Goal: Check status: Check status

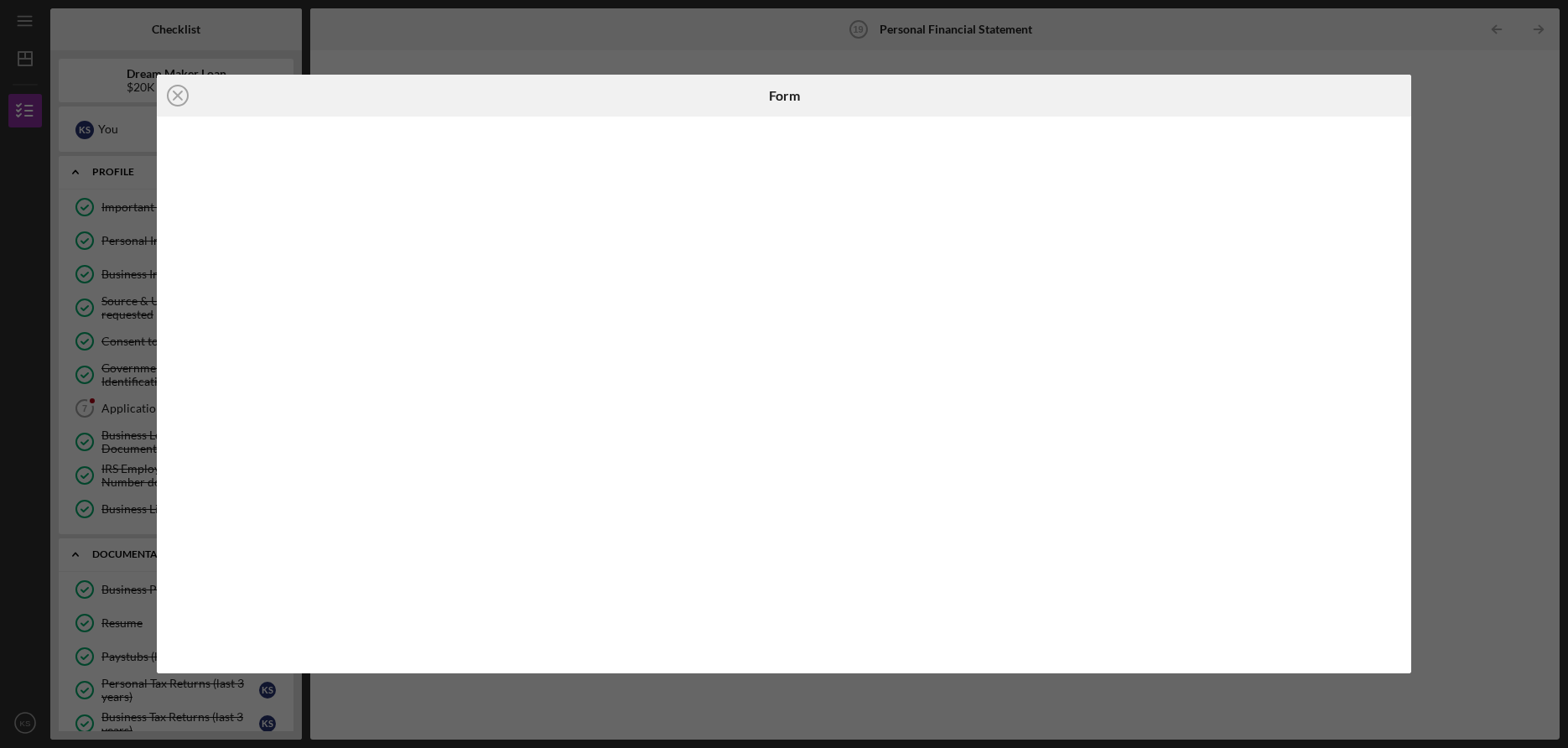
scroll to position [270, 0]
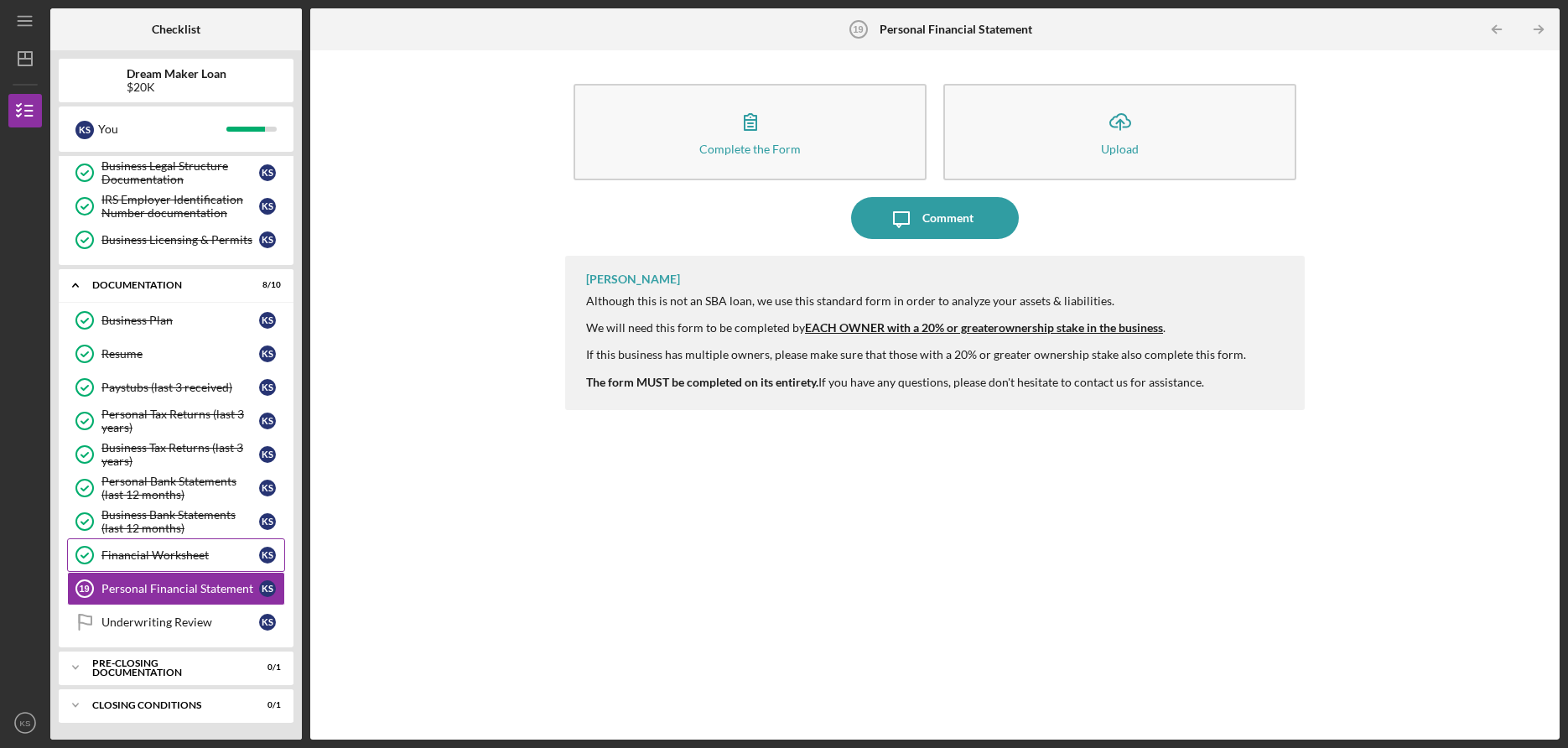
click at [162, 556] on div "Financial Worksheet" at bounding box center [180, 555] width 158 height 13
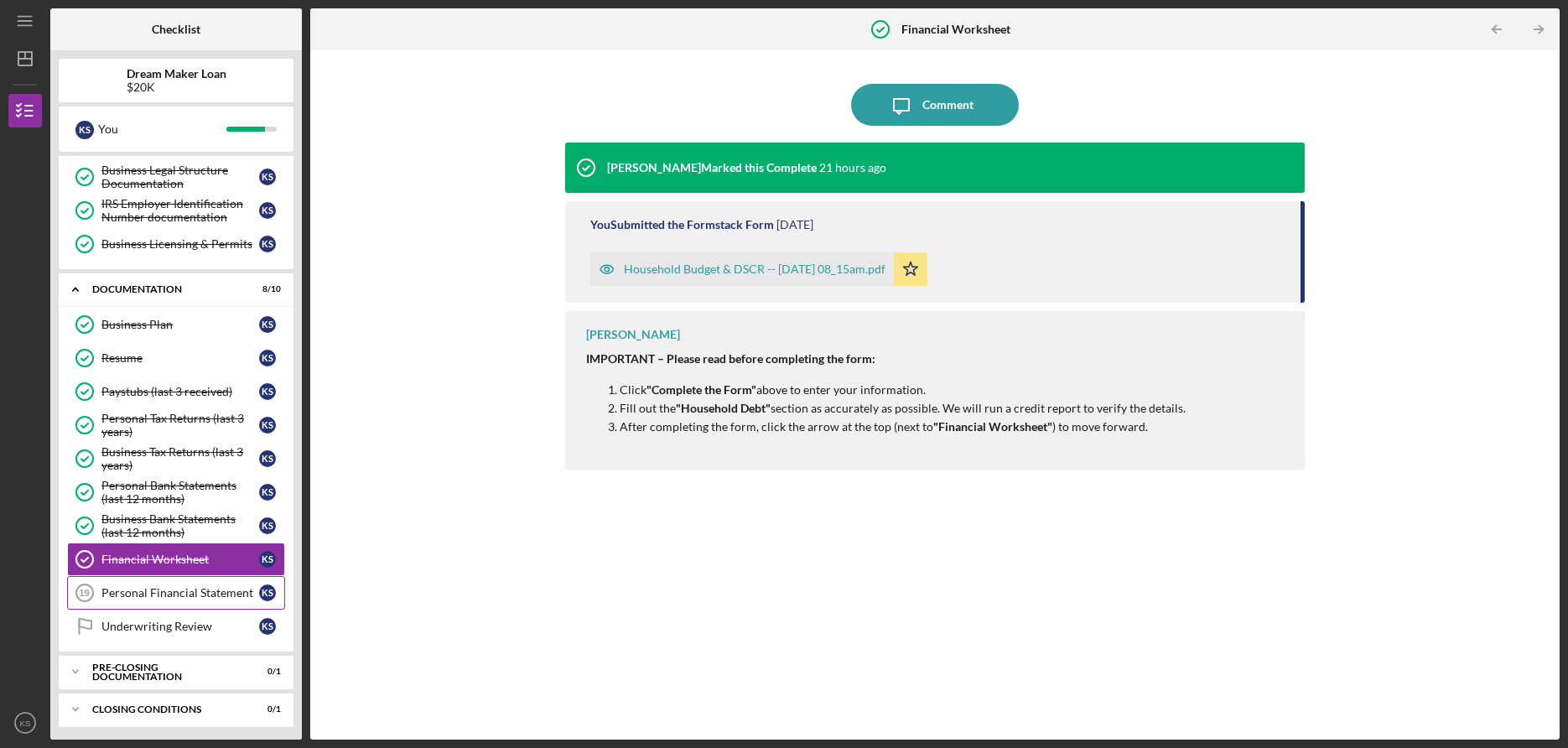
click at [166, 597] on div "Personal Financial Statement" at bounding box center [180, 593] width 158 height 13
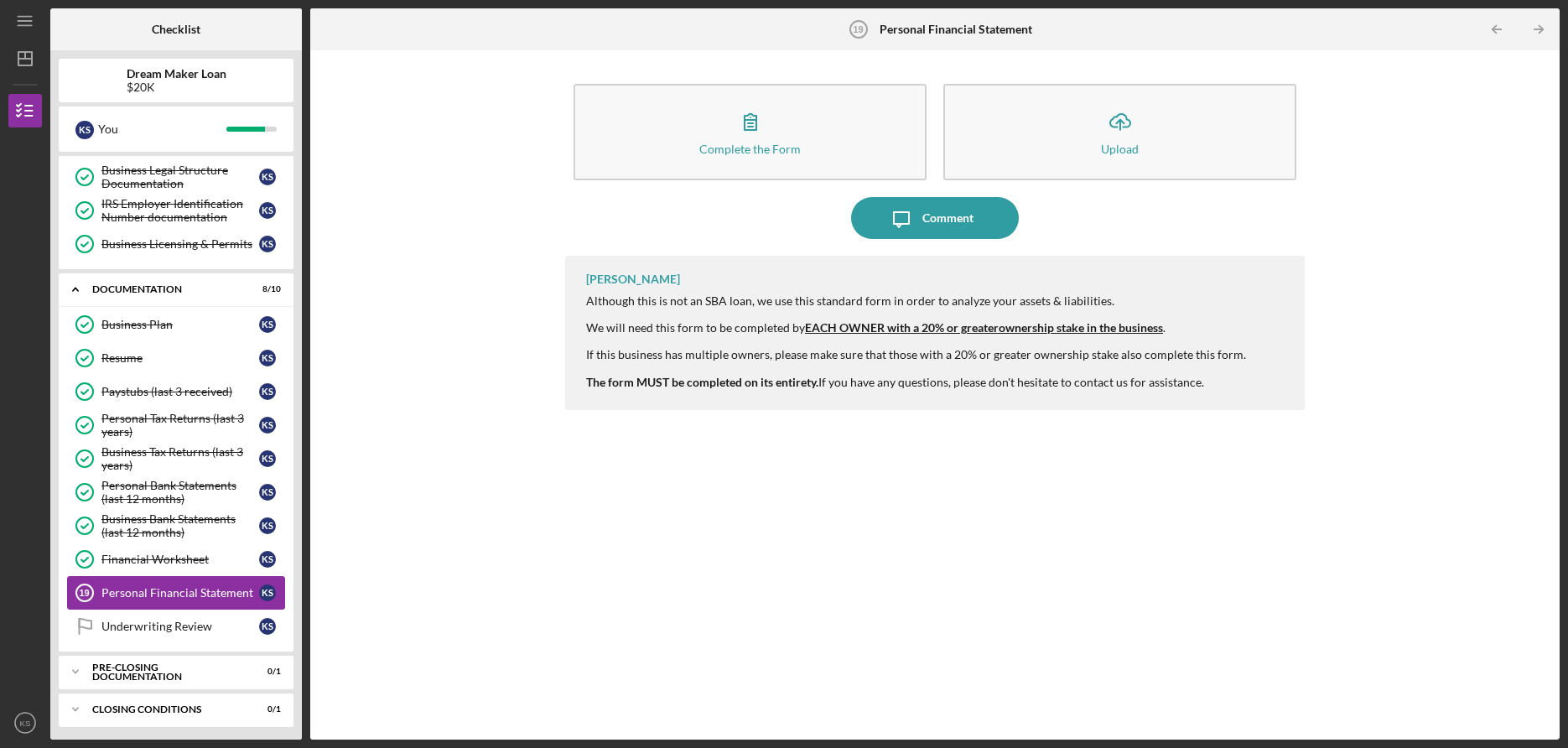
scroll to position [267, 0]
click at [140, 438] on link "Personal Tax Returns (last 3 years) Personal Tax Returns (last 3 years) K S" at bounding box center [176, 424] width 218 height 34
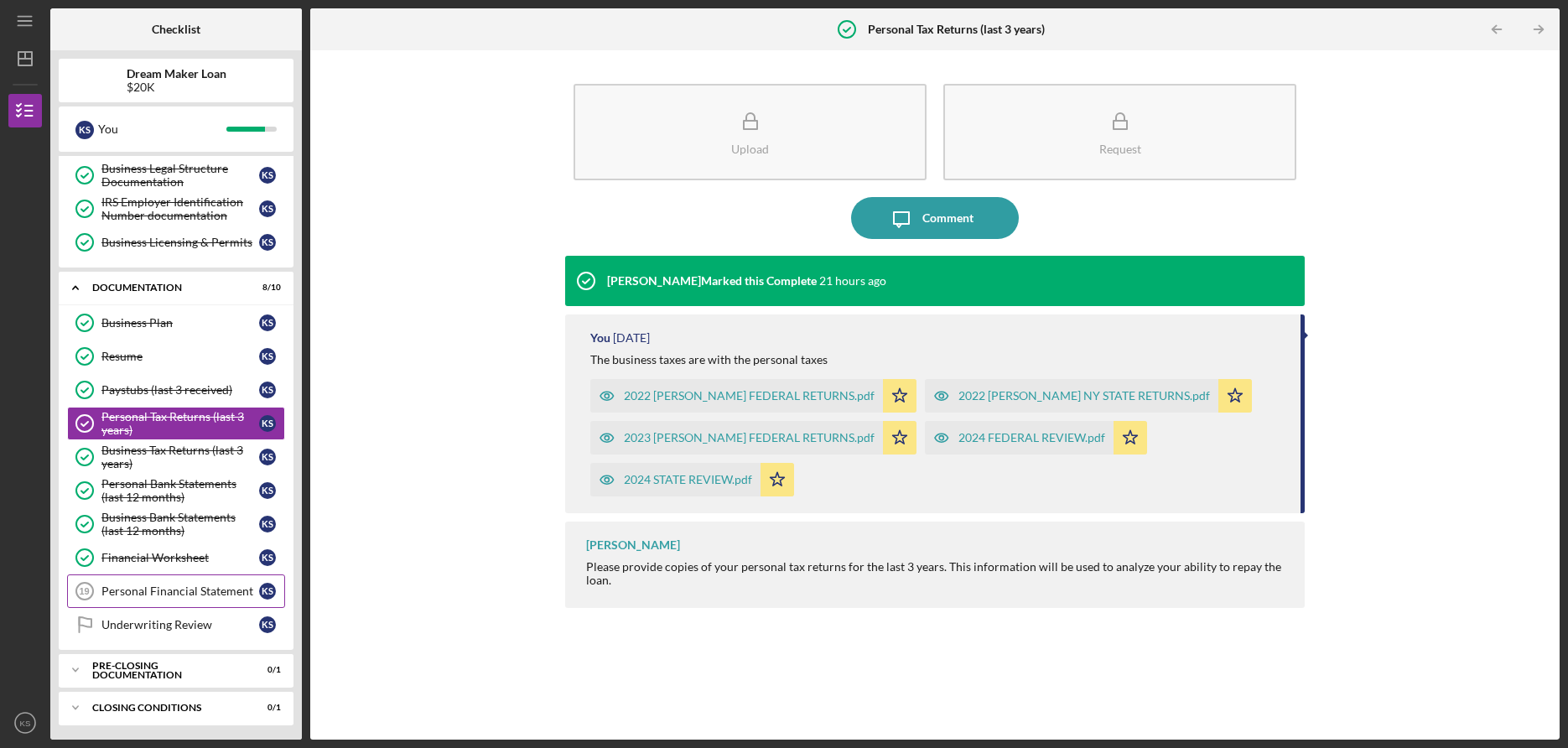
click at [173, 597] on div "Personal Financial Statement" at bounding box center [180, 591] width 158 height 13
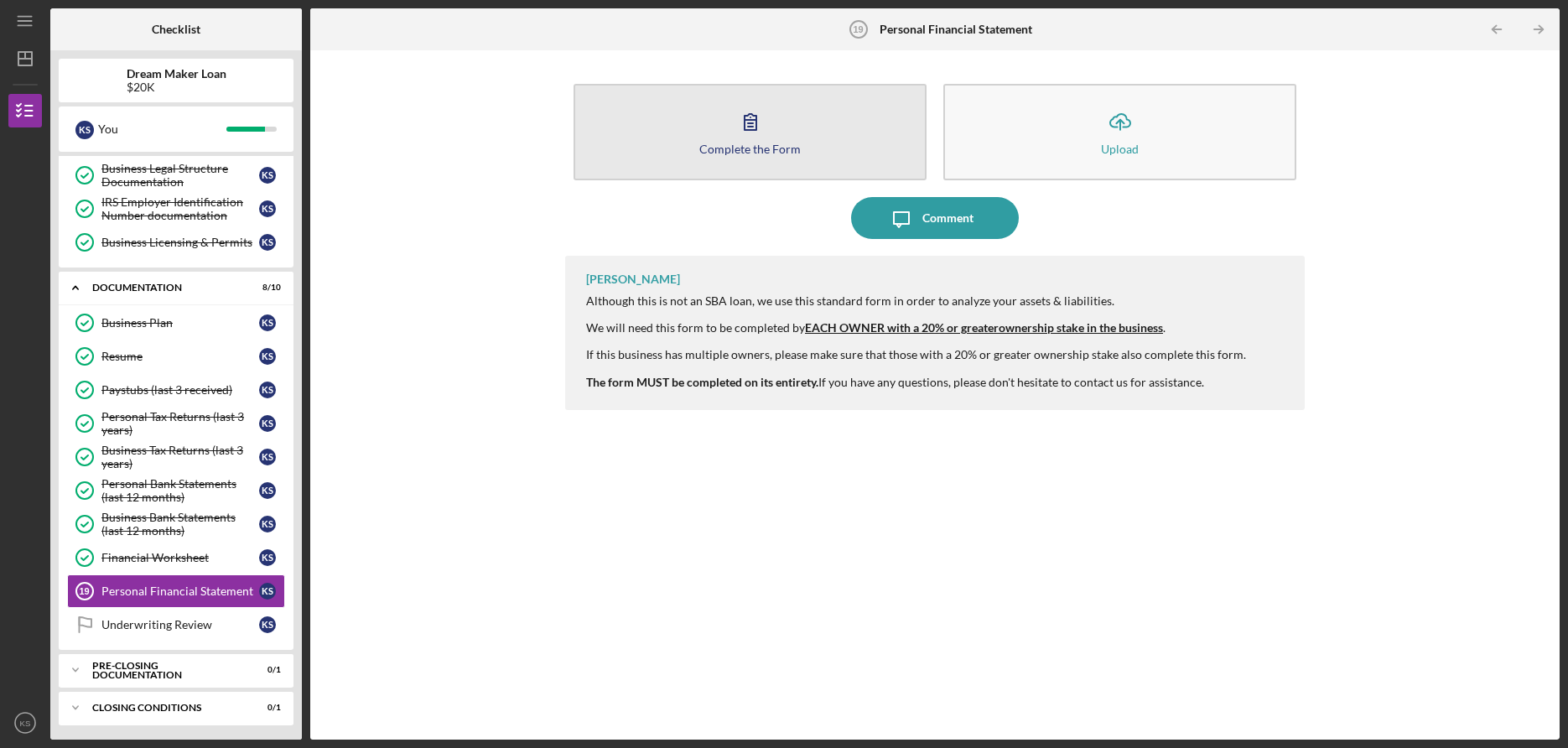
click at [769, 127] on icon "button" at bounding box center [751, 122] width 42 height 42
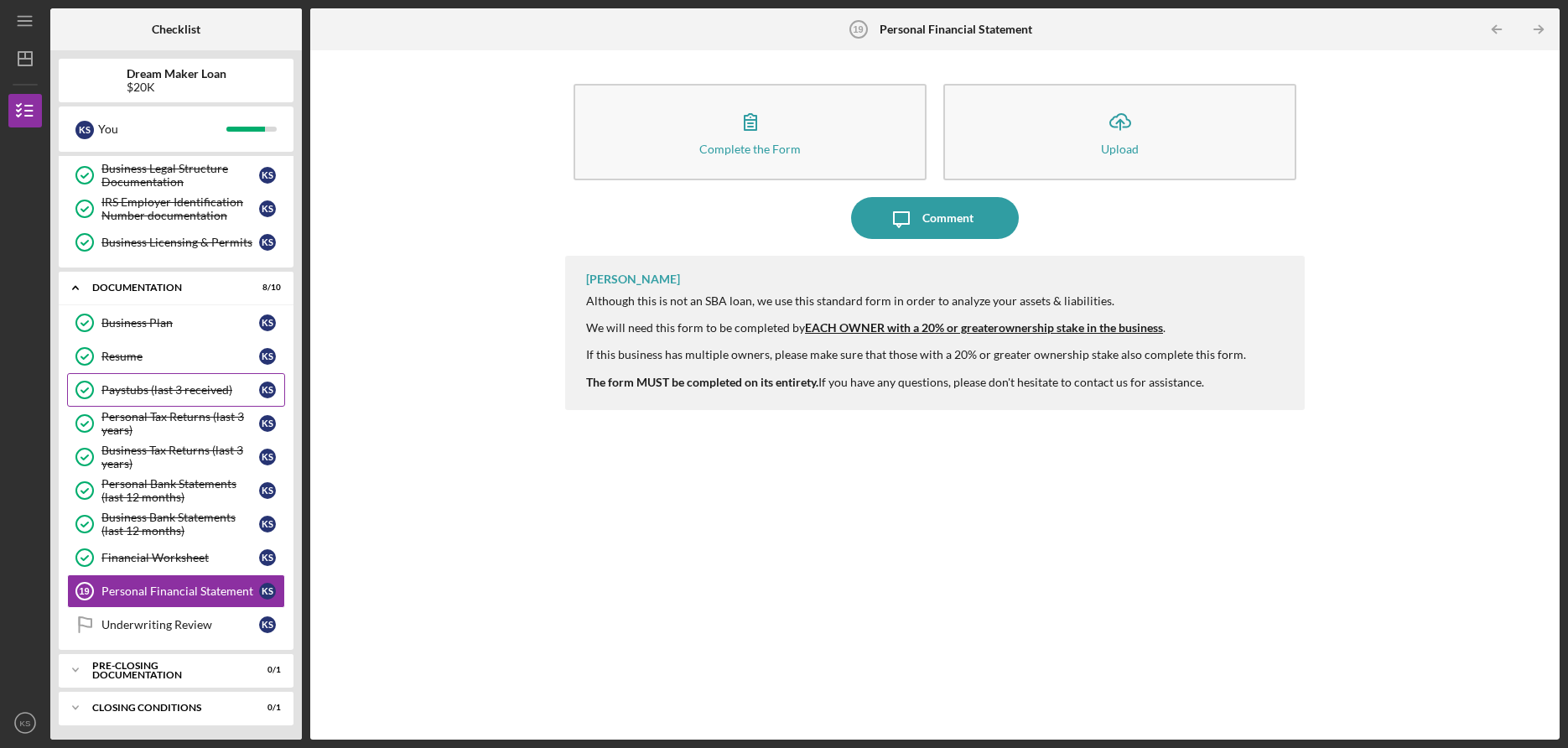
click at [214, 396] on div "Paystubs (last 3 received)" at bounding box center [180, 390] width 158 height 13
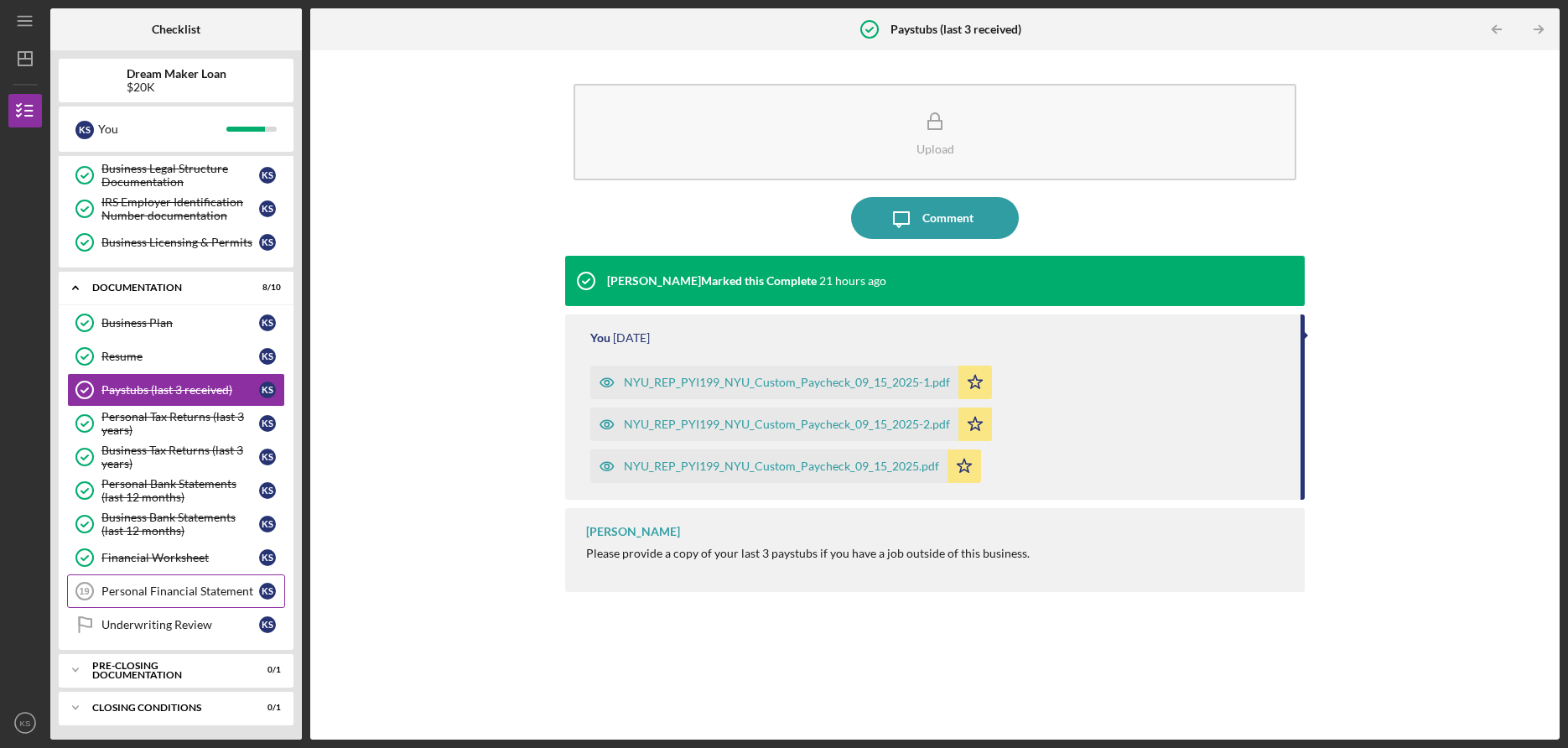
click at [225, 588] on div "Personal Financial Statement" at bounding box center [180, 591] width 158 height 13
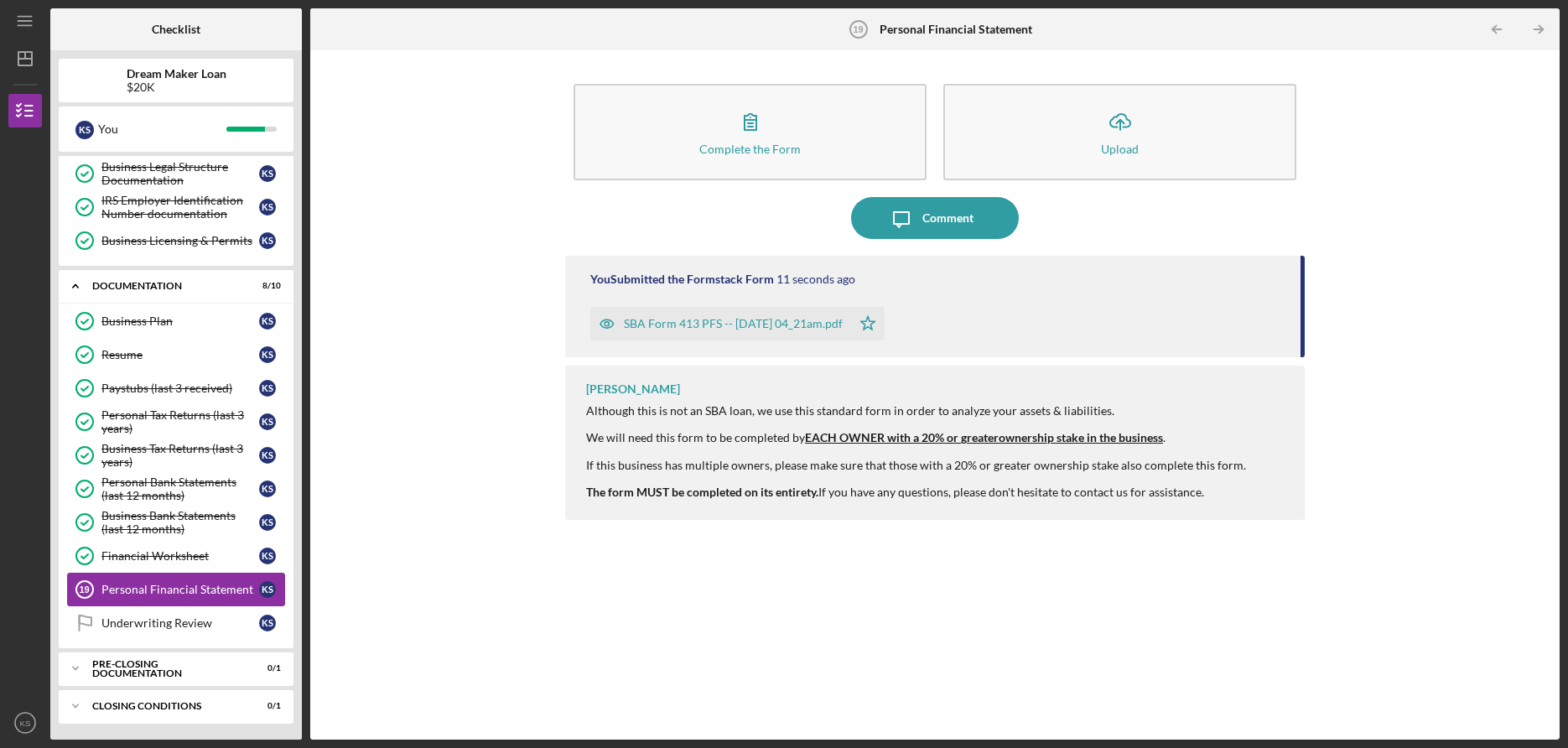
scroll to position [266, 0]
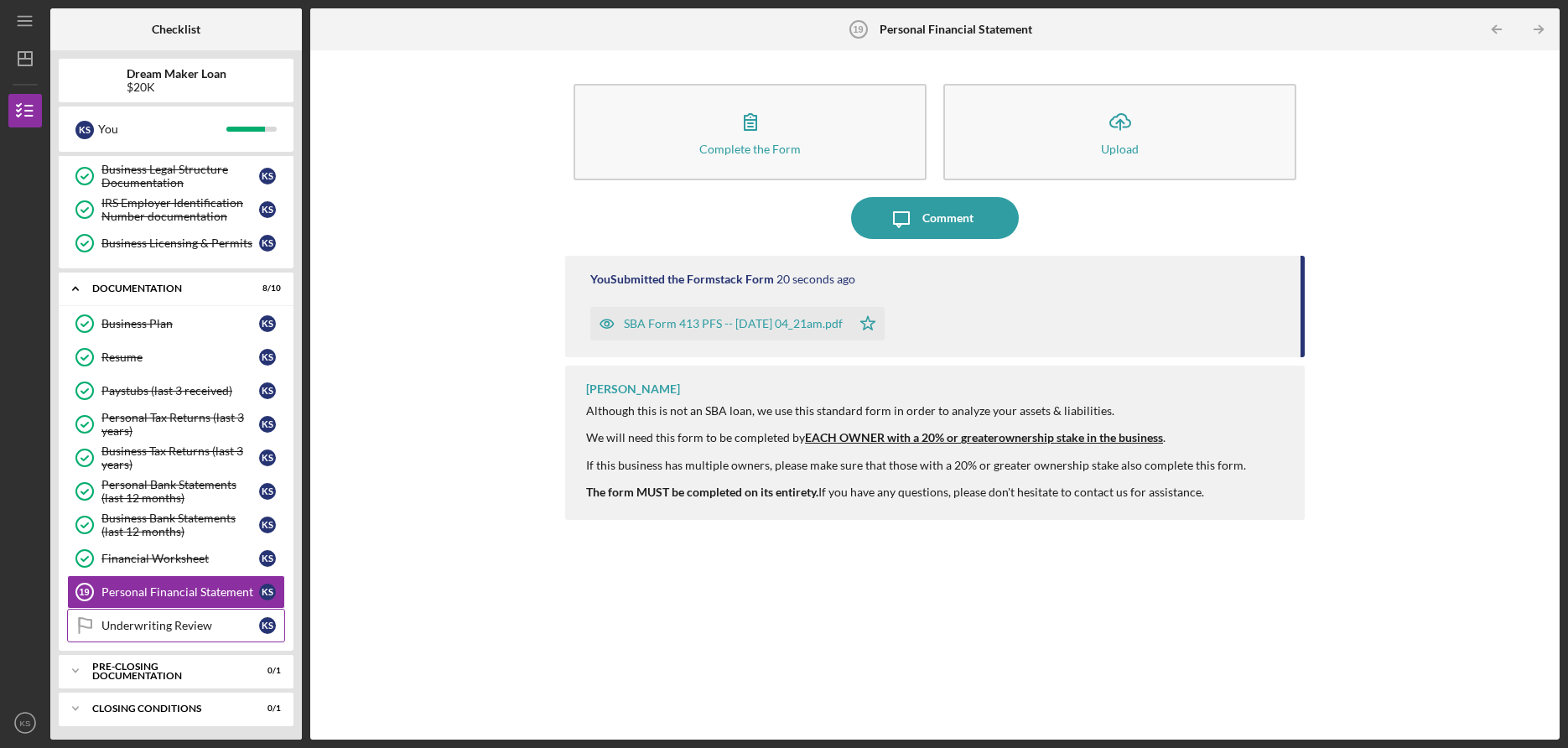
click at [169, 632] on div "Underwriting Review" at bounding box center [180, 626] width 158 height 13
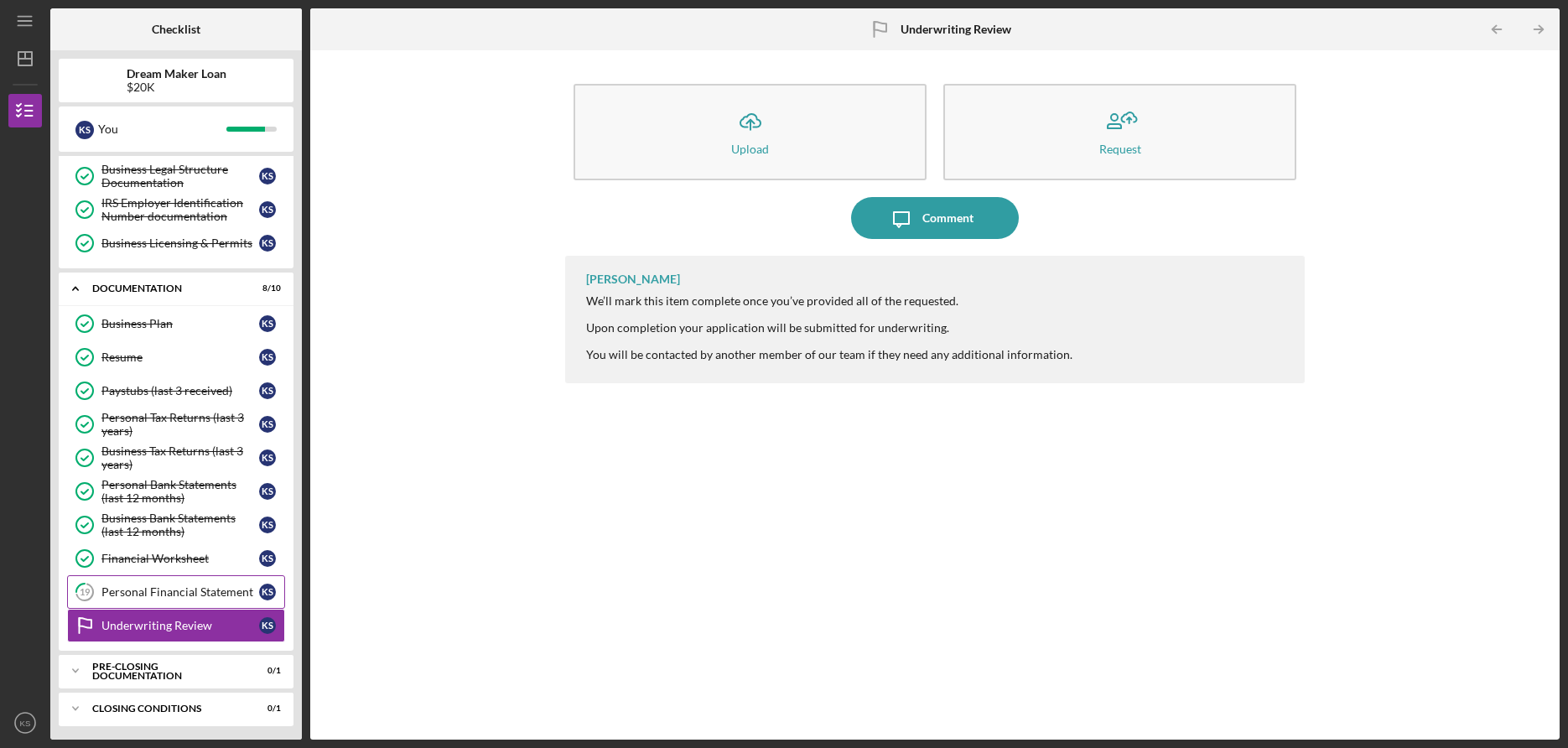
click at [166, 590] on div "Personal Financial Statement" at bounding box center [180, 592] width 158 height 13
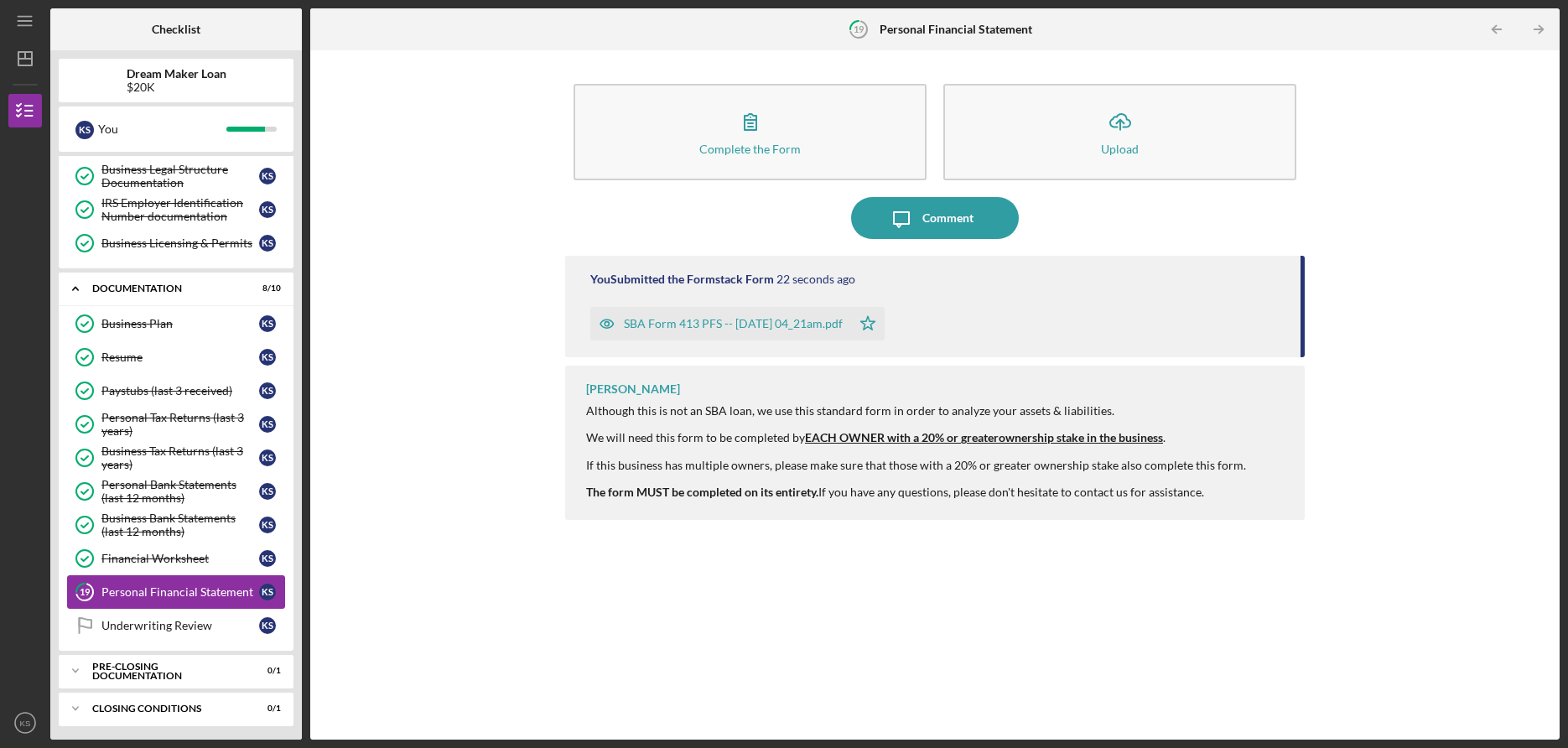
scroll to position [270, 0]
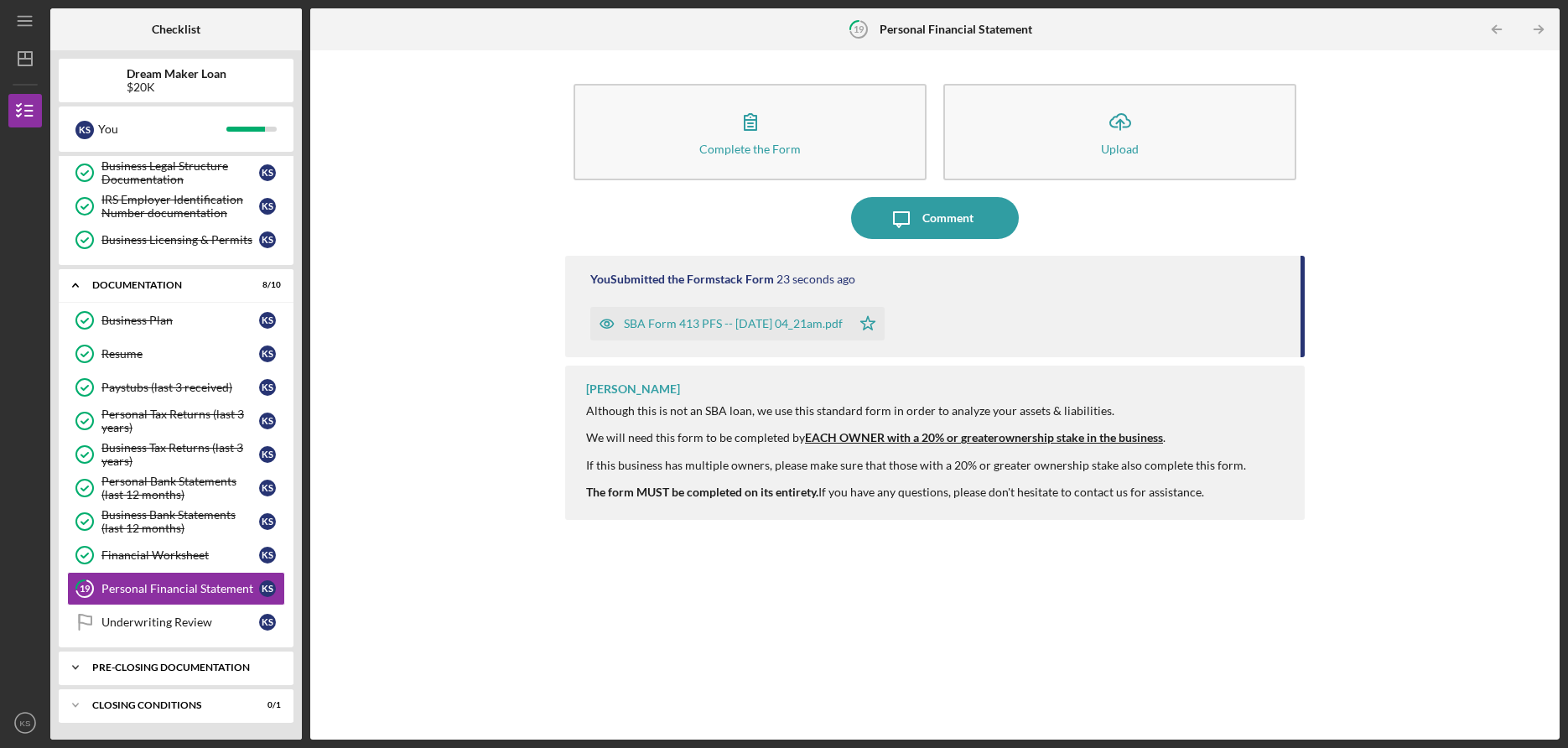
click at [81, 663] on icon "Icon/Expander" at bounding box center [75, 667] width 34 height 34
